Goal: Task Accomplishment & Management: Manage account settings

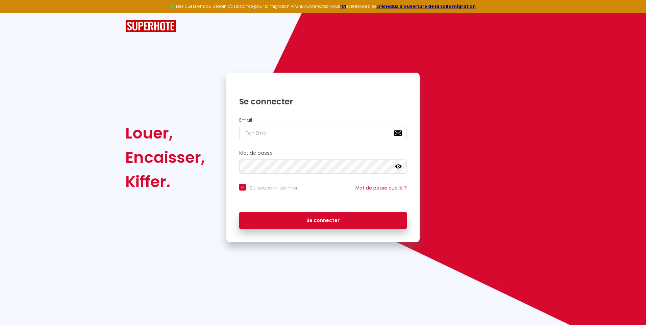
checkbox input "true"
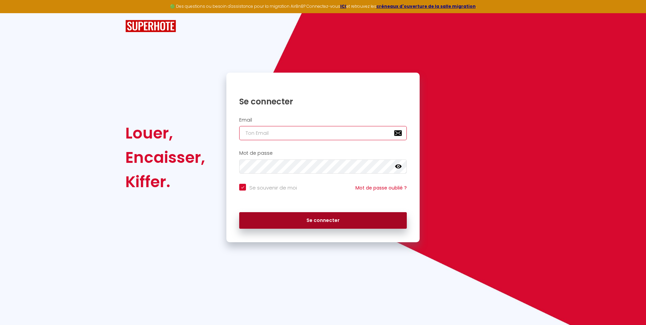
type input "[EMAIL_ADDRESS][DOMAIN_NAME]"
click at [270, 214] on div "Se connecter" at bounding box center [322, 219] width 193 height 20
click at [272, 215] on button "Se connecter" at bounding box center [322, 220] width 167 height 17
checkbox input "true"
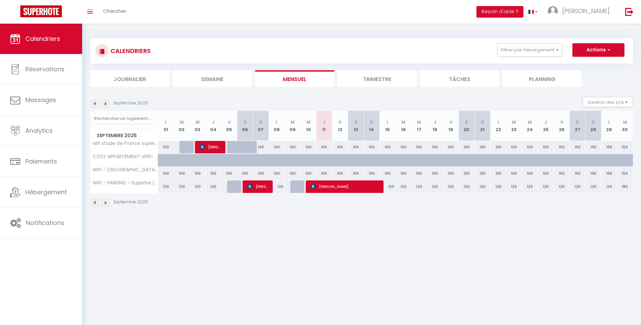
click at [316, 181] on td "120 Brenda Seigning" at bounding box center [308, 186] width 16 height 13
click at [356, 217] on div "CALENDRIERS Filtrer par hébergement Tous WIFI - STADE DE FRANCE - MONSEJOURASAI…" at bounding box center [361, 123] width 558 height 198
